Goal: Navigation & Orientation: Understand site structure

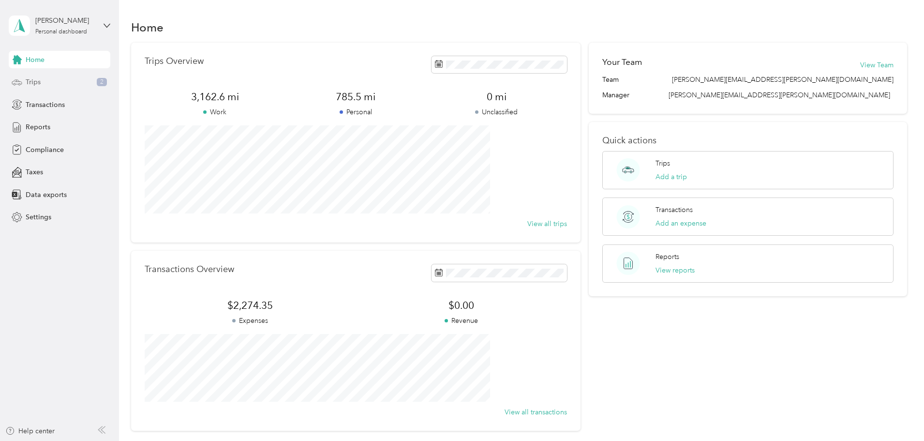
click at [46, 84] on div "Trips 2" at bounding box center [60, 82] width 102 height 17
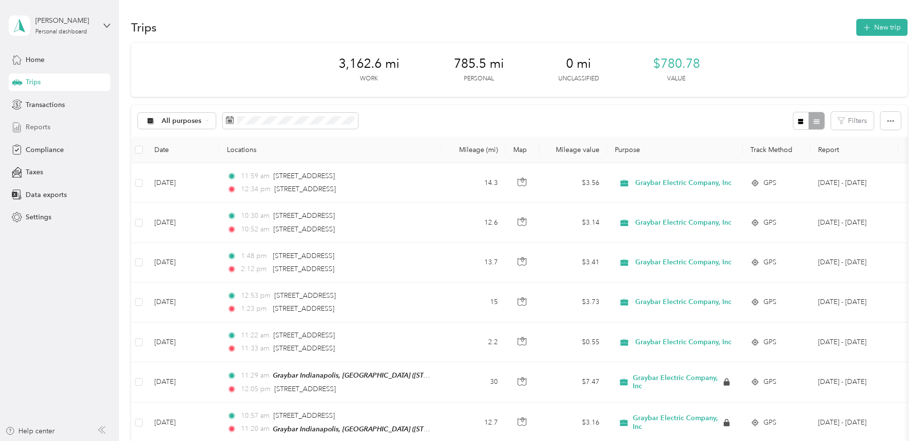
click at [38, 123] on span "Reports" at bounding box center [38, 127] width 25 height 10
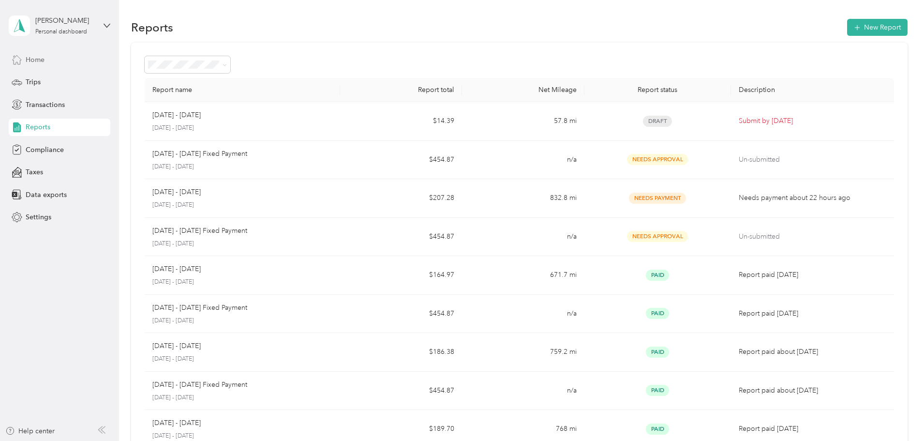
click at [33, 57] on span "Home" at bounding box center [35, 60] width 19 height 10
